Goal: Information Seeking & Learning: Learn about a topic

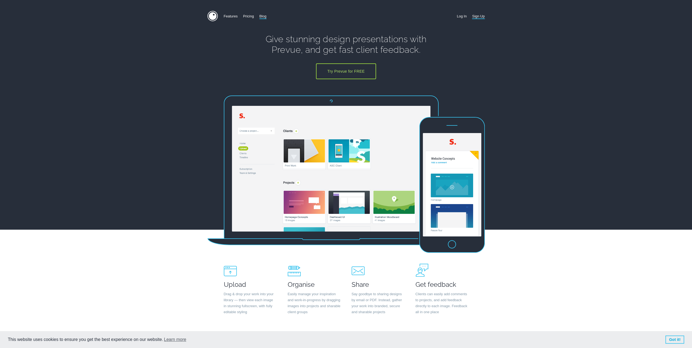
click at [262, 16] on link "Blog" at bounding box center [263, 16] width 7 height 11
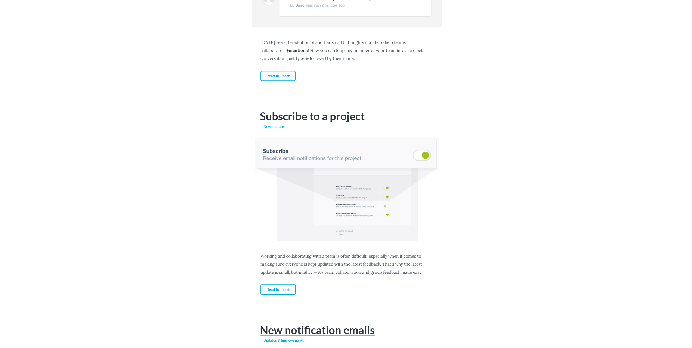
scroll to position [408, 0]
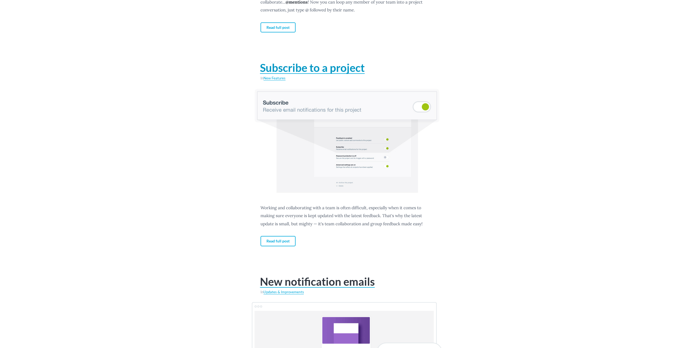
click at [288, 65] on link "Subscribe to a project" at bounding box center [312, 67] width 105 height 11
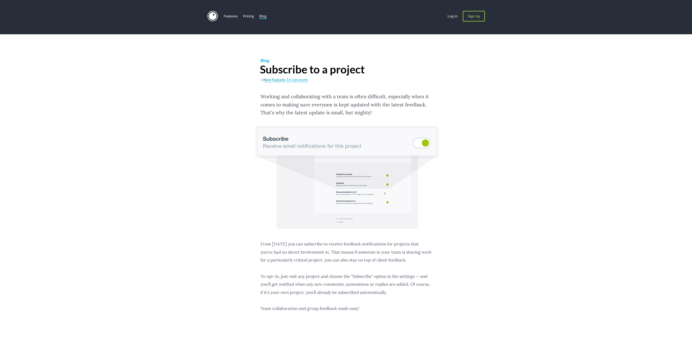
click at [277, 80] on link "New Features" at bounding box center [275, 80] width 22 height 5
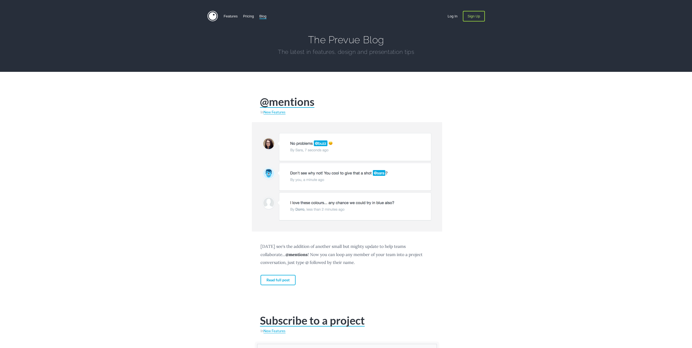
click at [273, 145] on img at bounding box center [347, 176] width 190 height 109
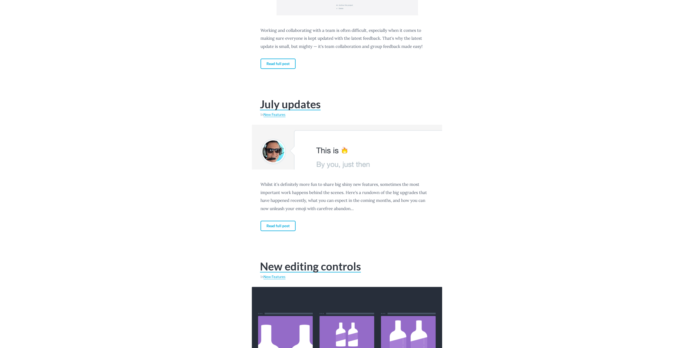
scroll to position [435, 0]
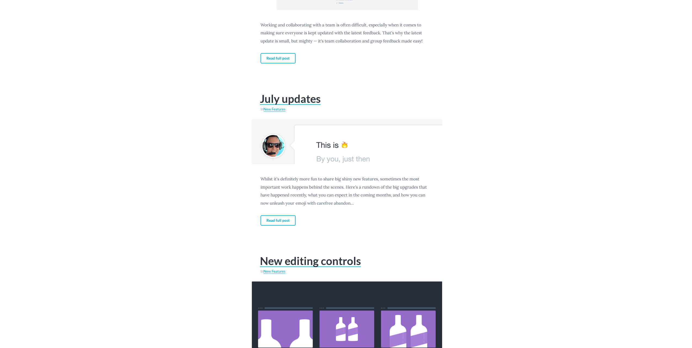
click at [323, 158] on img at bounding box center [347, 141] width 190 height 45
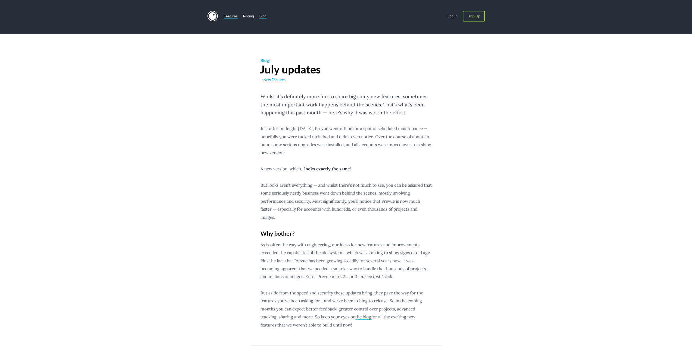
click at [232, 14] on link "Features" at bounding box center [231, 16] width 14 height 11
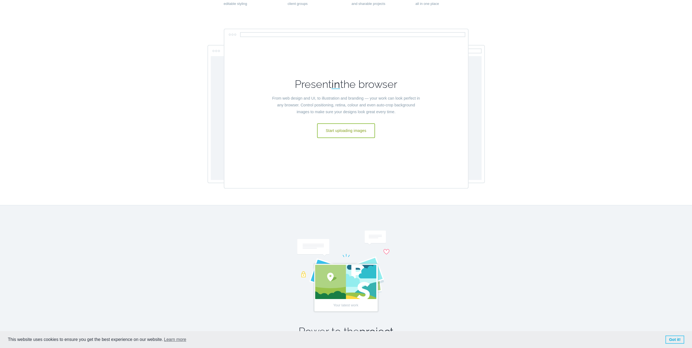
scroll to position [227, 0]
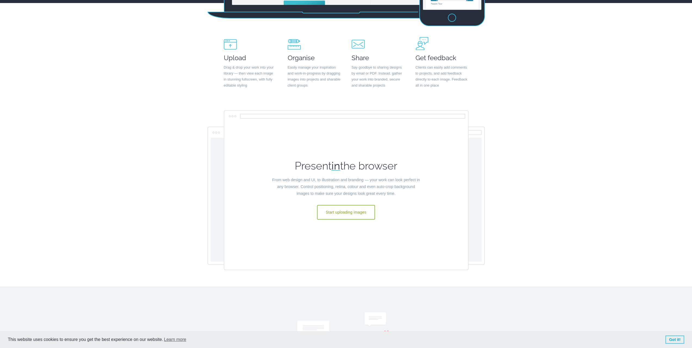
click at [294, 56] on h2 "Organise" at bounding box center [314, 44] width 53 height 34
click at [341, 214] on link "Start uploading images" at bounding box center [346, 212] width 58 height 15
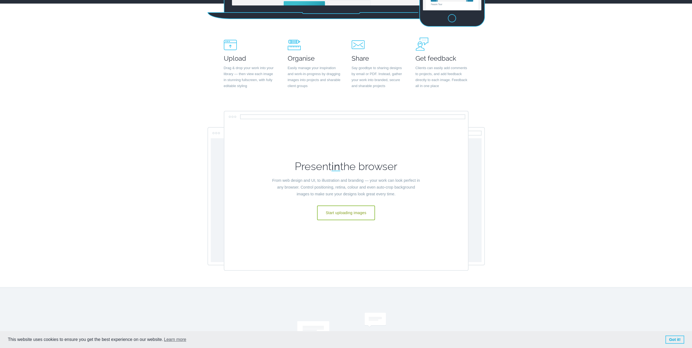
scroll to position [221, 0]
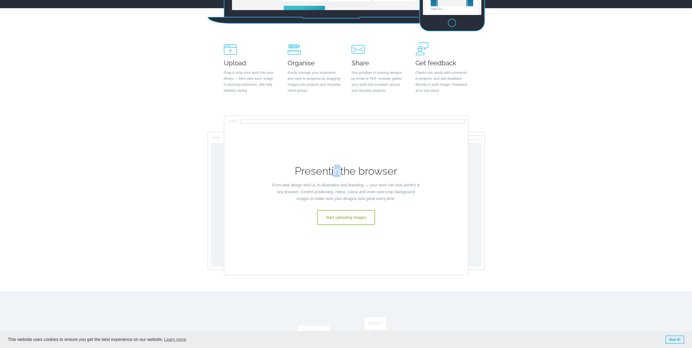
click at [337, 174] on strong "in" at bounding box center [336, 171] width 9 height 11
click at [321, 185] on p "From web design and UI, to illustration and branding — your work can look perfe…" at bounding box center [347, 192] width 150 height 20
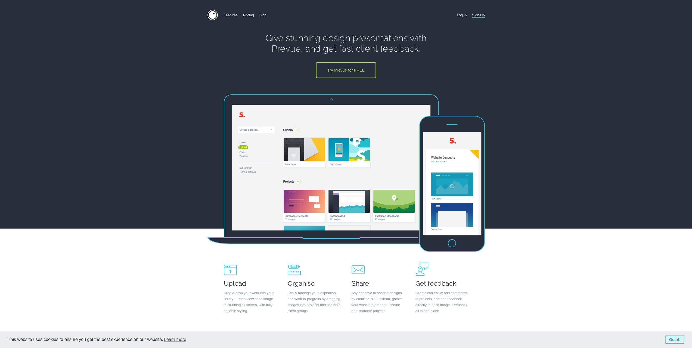
scroll to position [0, 0]
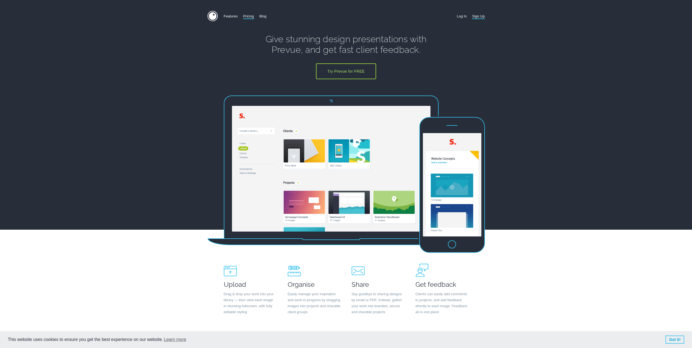
click at [247, 17] on link "Pricing" at bounding box center [248, 16] width 11 height 11
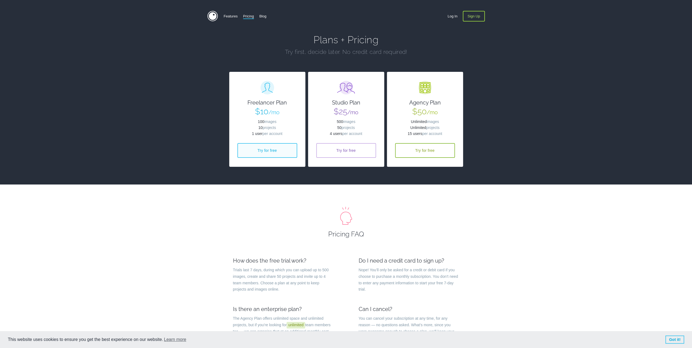
click at [269, 153] on link "Try for free" at bounding box center [268, 150] width 60 height 15
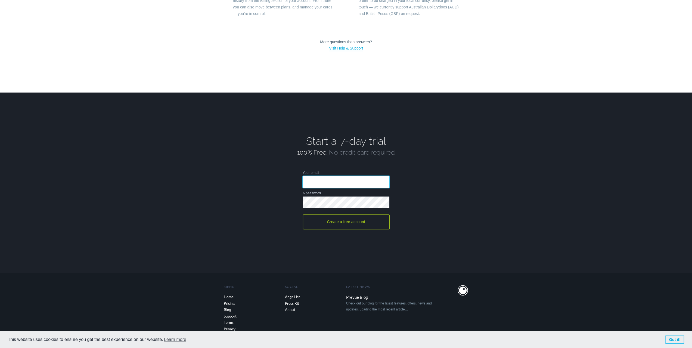
scroll to position [396, 0]
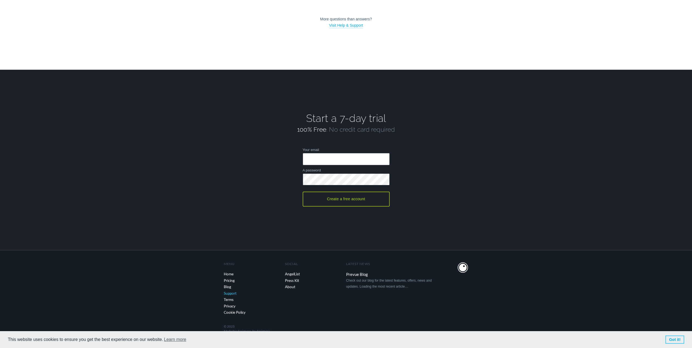
click at [227, 295] on link "Support" at bounding box center [254, 293] width 61 height 7
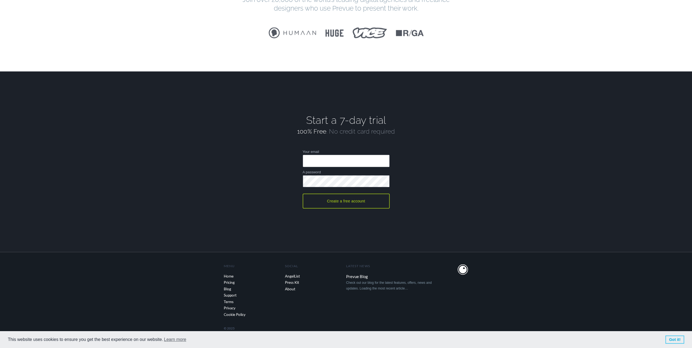
scroll to position [1065, 0]
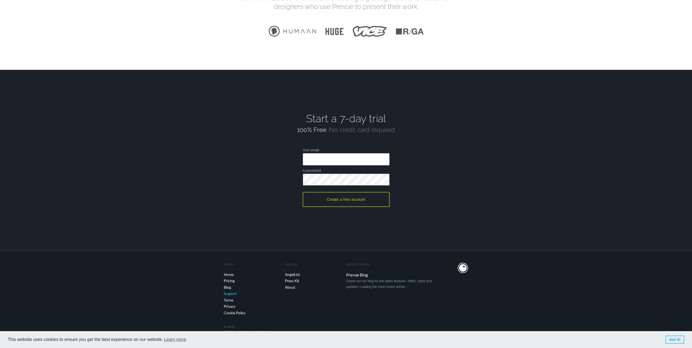
click at [232, 294] on link "Support" at bounding box center [254, 294] width 61 height 7
